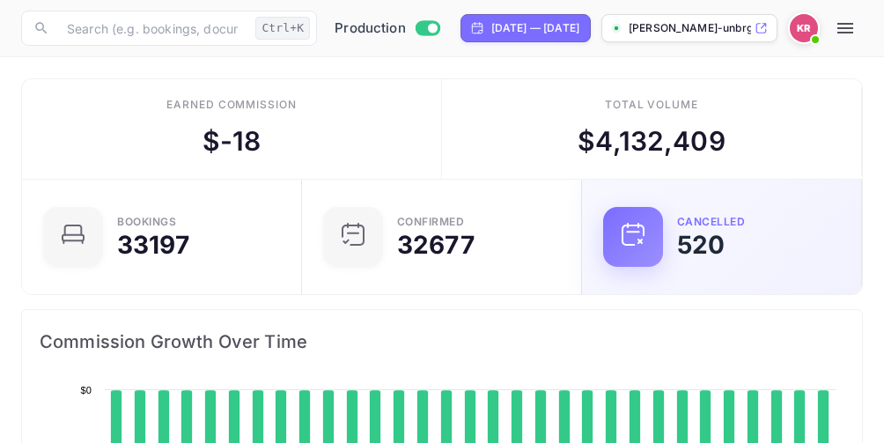
scroll to position [273, 399]
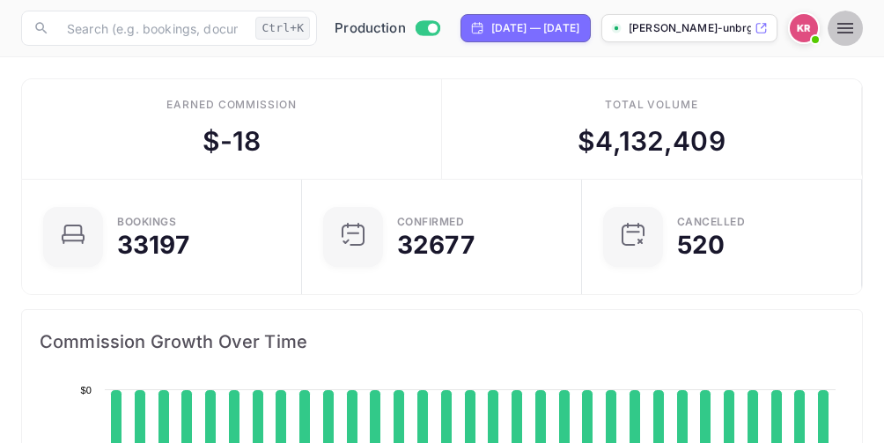
click at [852, 26] on icon "button" at bounding box center [845, 28] width 21 height 21
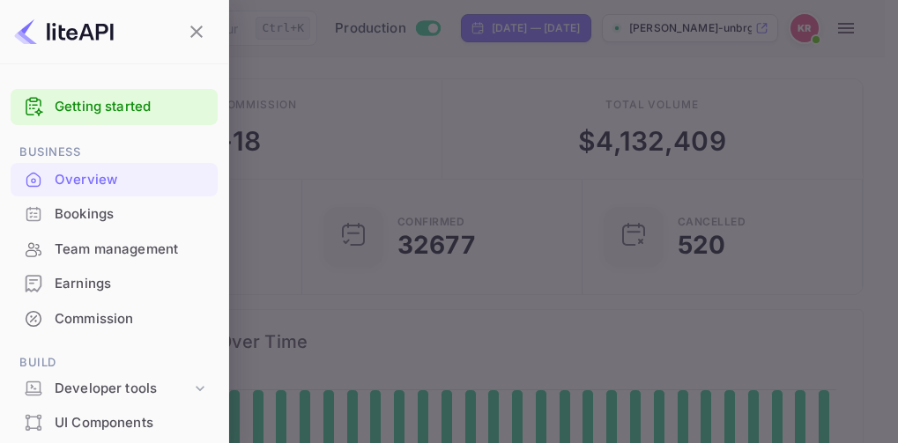
click at [86, 216] on div "Bookings" at bounding box center [132, 214] width 154 height 20
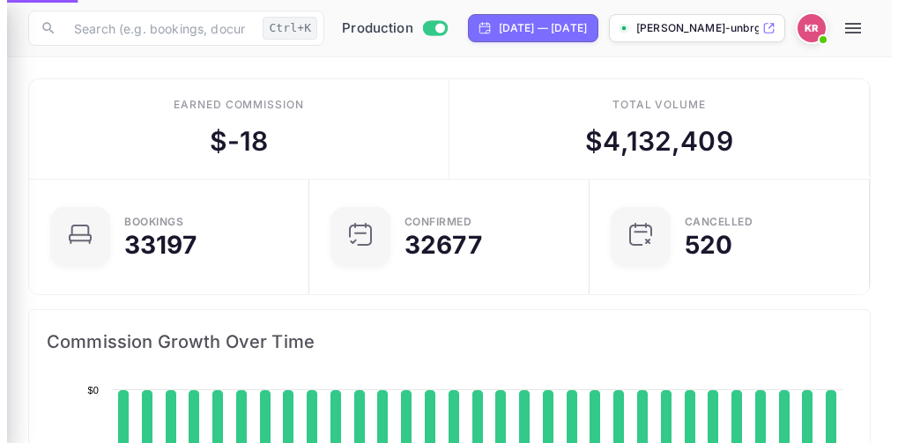
scroll to position [14, 14]
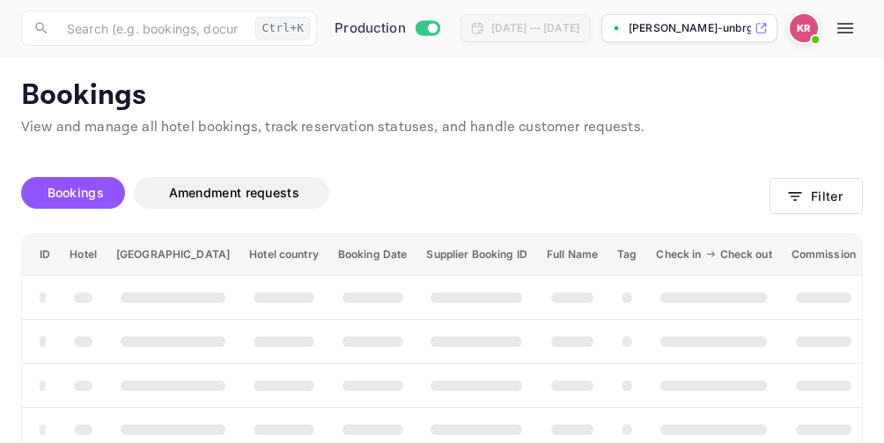
click at [684, 152] on div "Bookings Amendment requests Filter ID Hotel Hotel city Hotel country Booking Da…" at bounding box center [431, 445] width 863 height 614
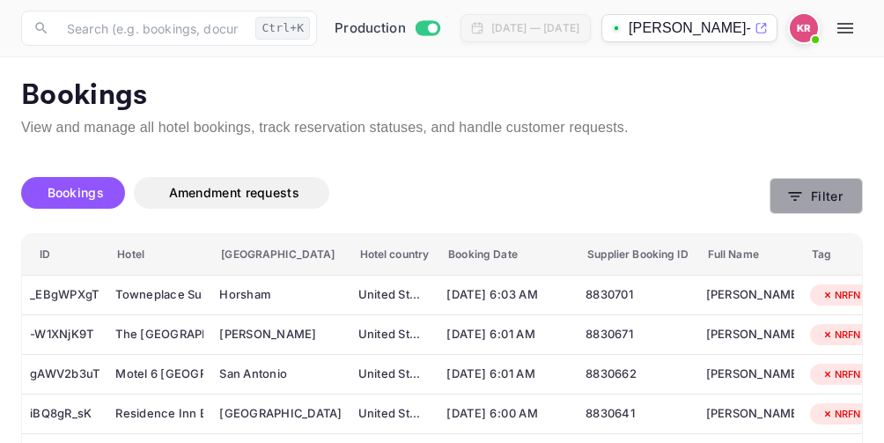
click at [793, 202] on icon "button" at bounding box center [796, 197] width 18 height 18
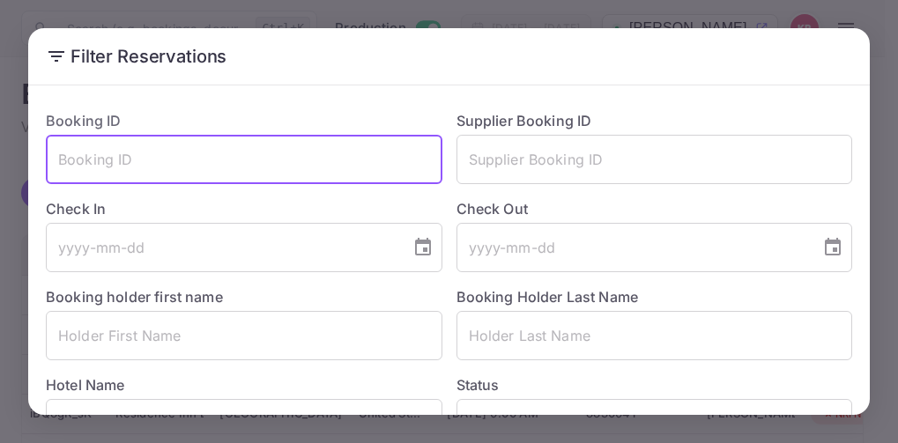
click at [89, 174] on input "text" at bounding box center [244, 159] width 396 height 49
paste input "U609_pwTQ"
type input "U609_pwTQ"
click at [55, 59] on icon at bounding box center [56, 56] width 21 height 21
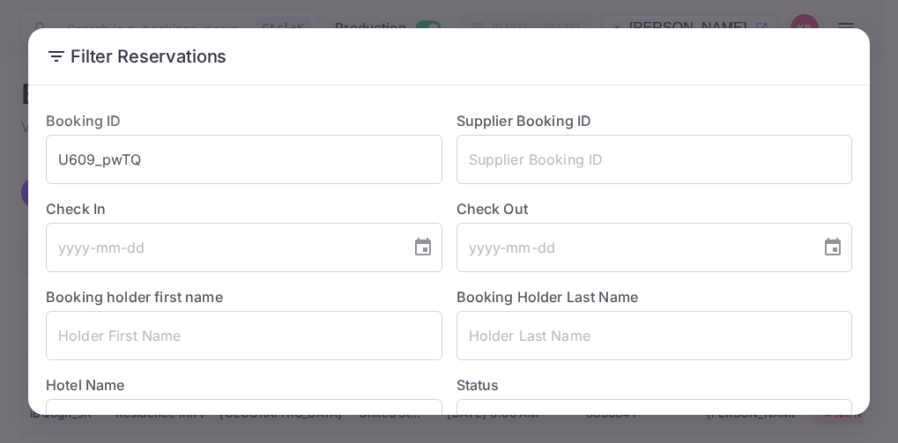
click at [55, 56] on icon at bounding box center [56, 56] width 16 height 11
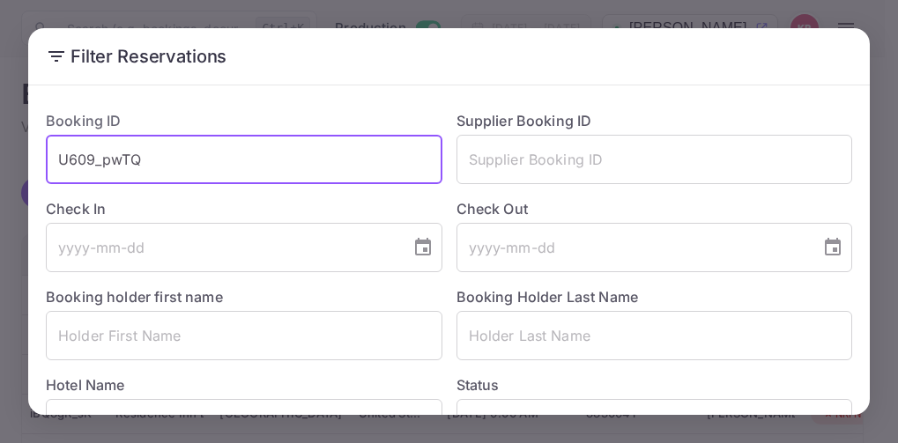
click at [191, 143] on input "U609_pwTQ" at bounding box center [244, 159] width 396 height 49
click at [180, 156] on input "U609_pwTQ" at bounding box center [244, 159] width 396 height 49
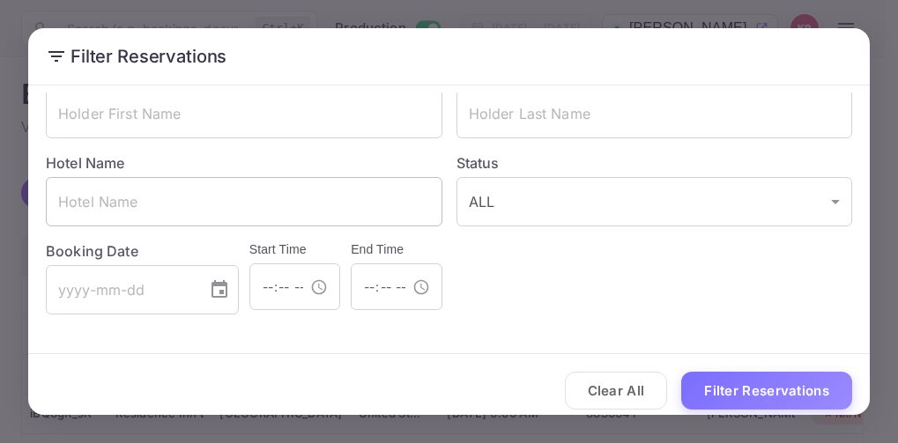
scroll to position [234, 0]
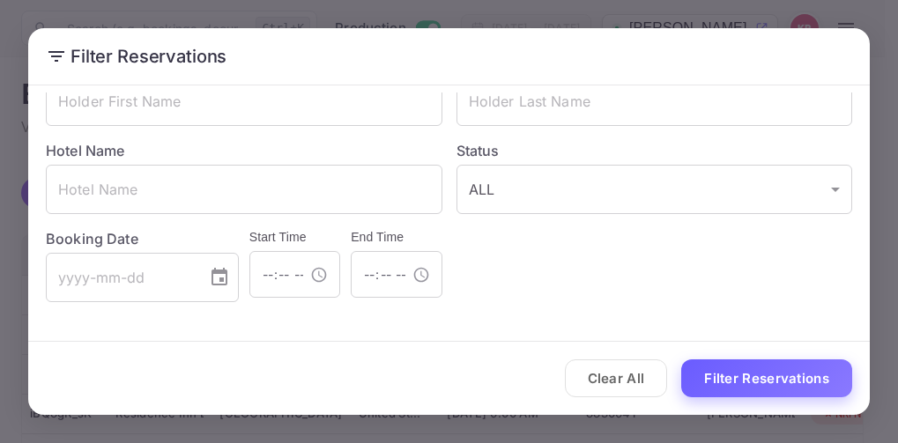
click at [752, 379] on button "Filter Reservations" at bounding box center [766, 378] width 171 height 38
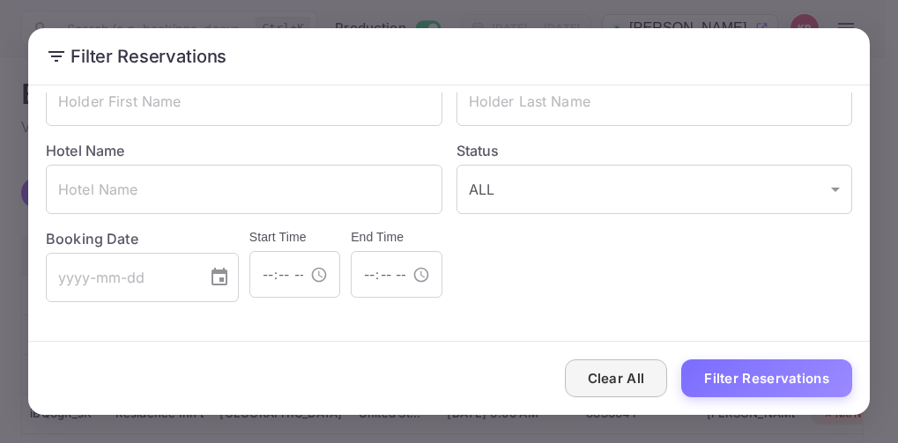
click at [605, 384] on button "Clear All" at bounding box center [616, 378] width 103 height 38
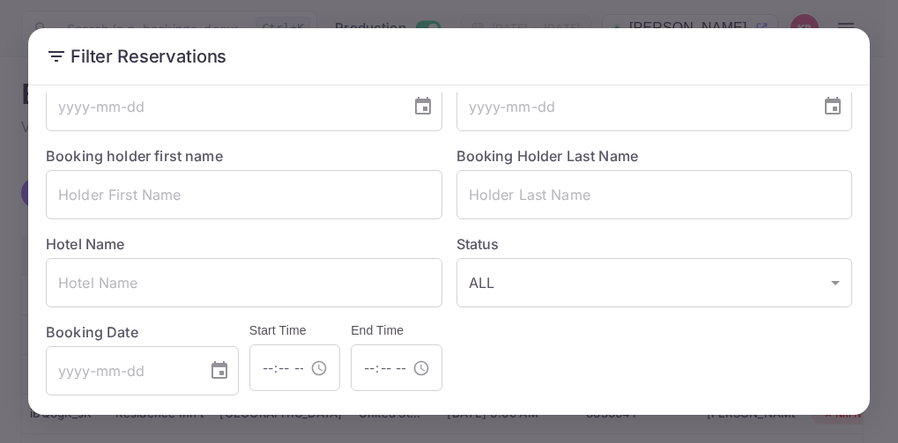
scroll to position [0, 0]
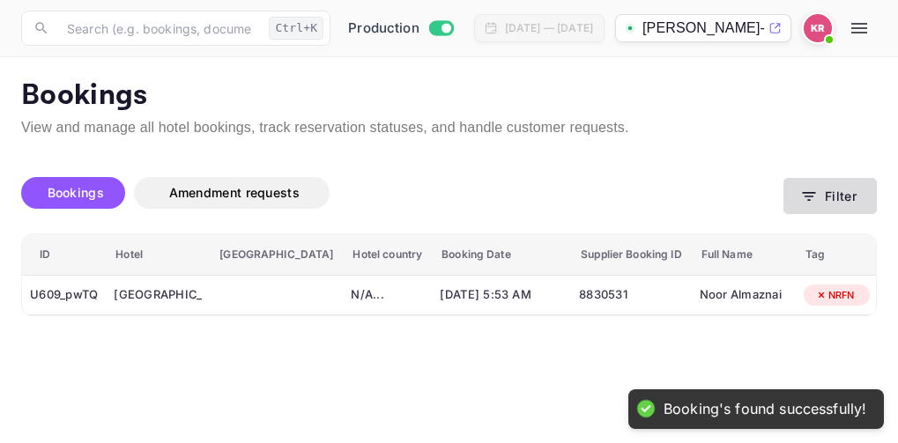
click at [802, 192] on icon "button" at bounding box center [808, 196] width 13 height 9
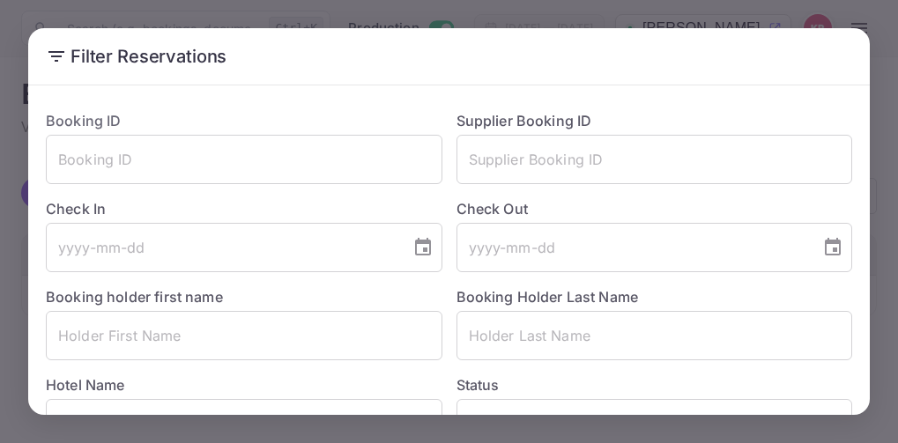
click at [878, 31] on div "Filter Reservations Booking ID ​ Supplier Booking ID ​ Check In ​ Check Out ​ B…" at bounding box center [449, 221] width 898 height 443
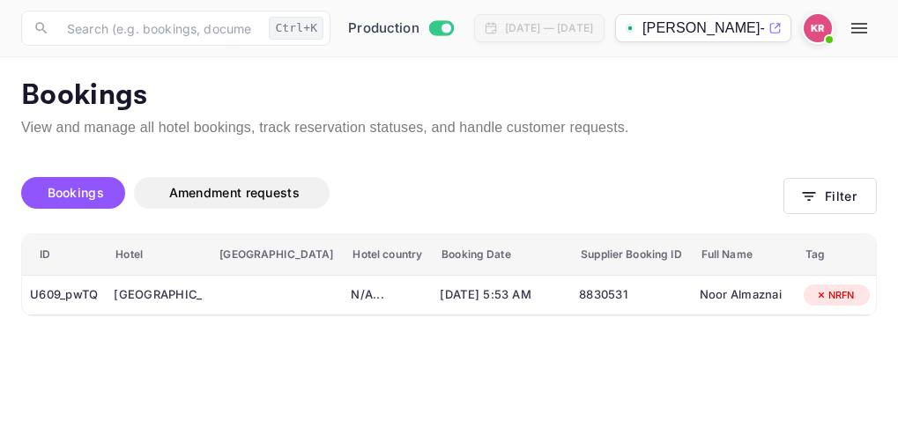
click at [447, 77] on main "Bookings View and manage all hotel bookings, track reservation statuses, and ha…" at bounding box center [449, 250] width 898 height 386
click at [85, 195] on span "Bookings" at bounding box center [76, 192] width 56 height 15
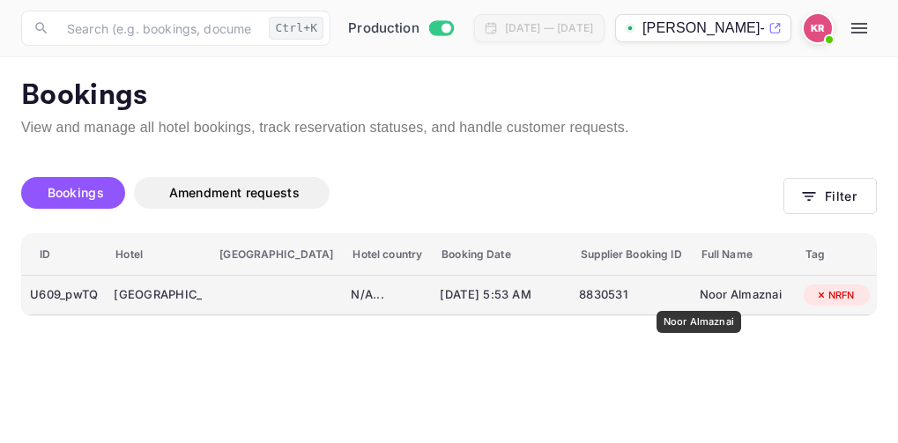
click at [699, 299] on div "Noor Almaznai" at bounding box center [743, 295] width 88 height 28
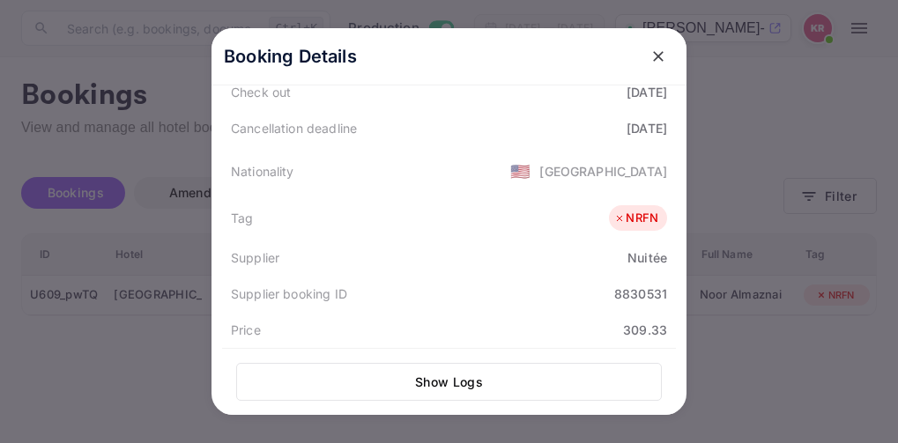
scroll to position [440, 0]
